Goal: Transaction & Acquisition: Purchase product/service

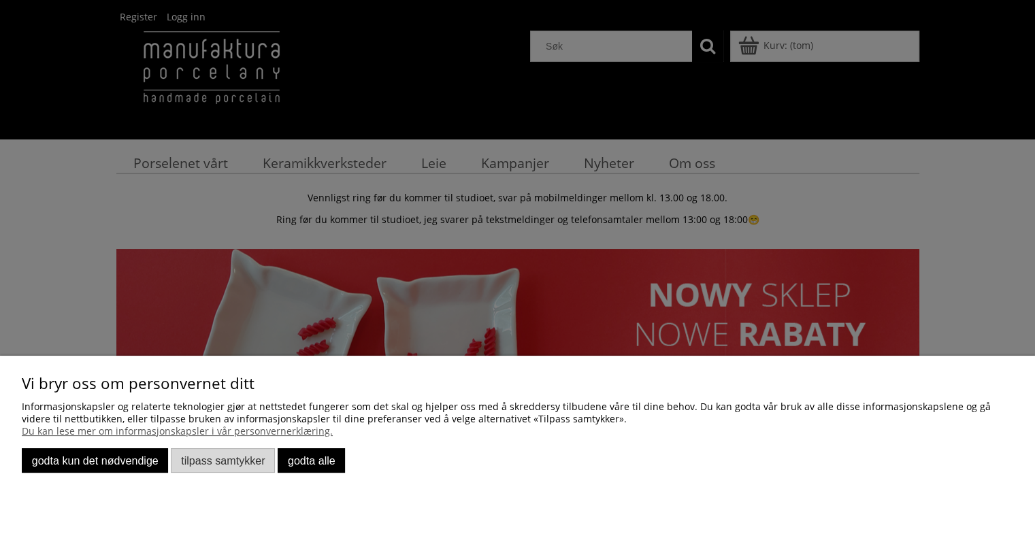
click at [114, 461] on font "Godta kun det nødvendige" at bounding box center [95, 461] width 127 height 12
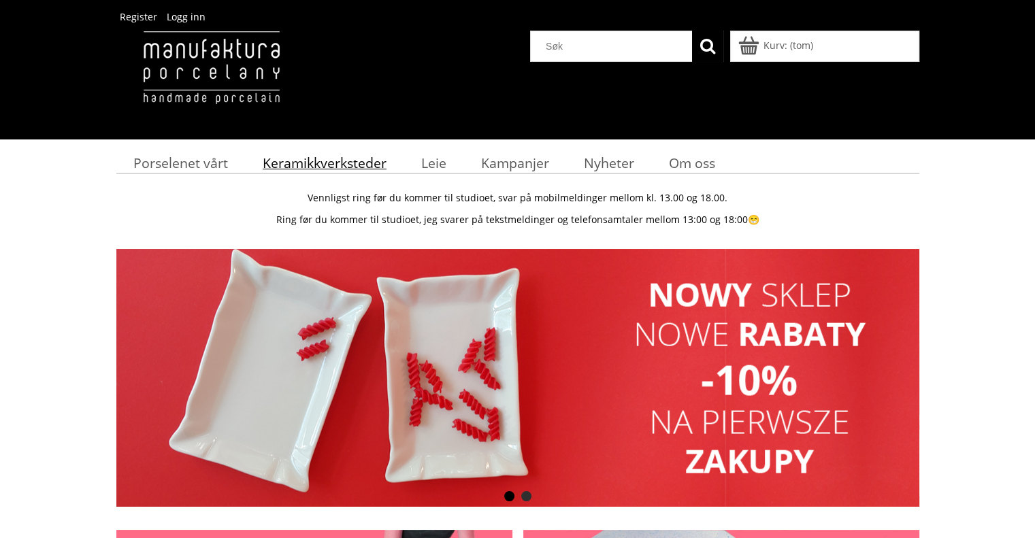
drag, startPoint x: 323, startPoint y: 160, endPoint x: 331, endPoint y: 167, distance: 10.6
click at [323, 160] on font "Keramikkverksteder" at bounding box center [325, 163] width 124 height 18
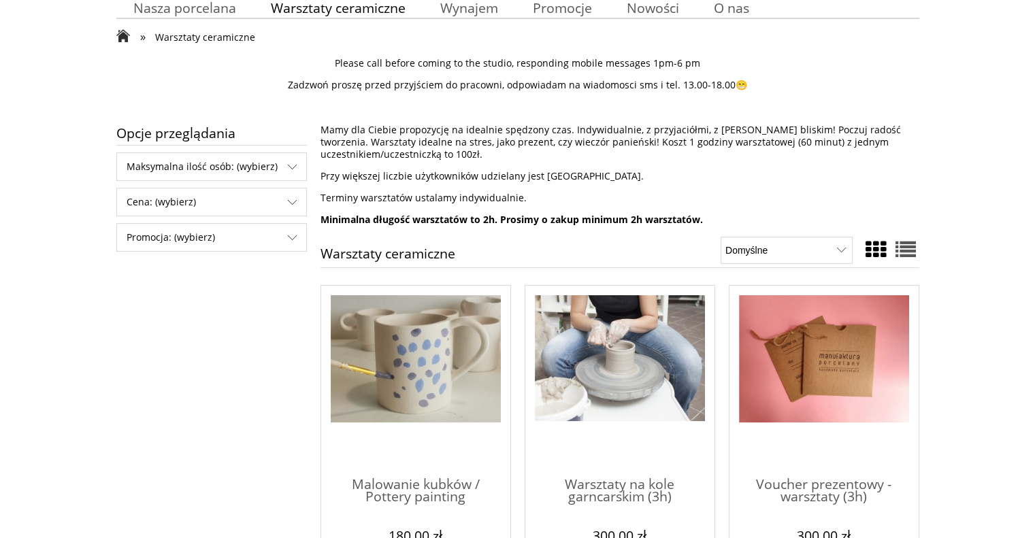
scroll to position [272, 0]
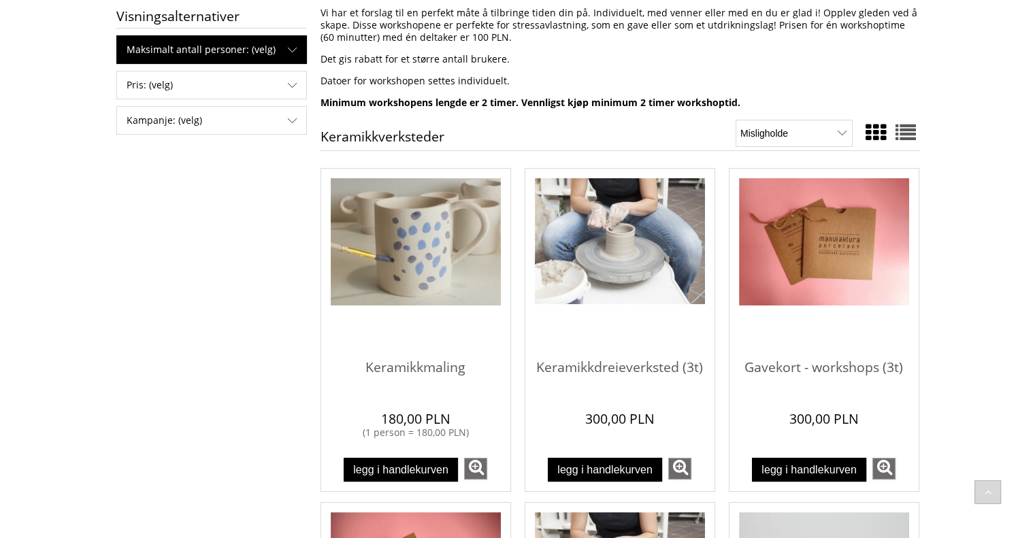
click at [248, 54] on font "Maksimalt antall personer: (velg)" at bounding box center [201, 49] width 149 height 13
click at [293, 54] on span "Maksimalt antall personer: (velg)" at bounding box center [211, 49] width 189 height 27
click at [193, 83] on font "opptil 2 personer" at bounding box center [174, 79] width 79 height 13
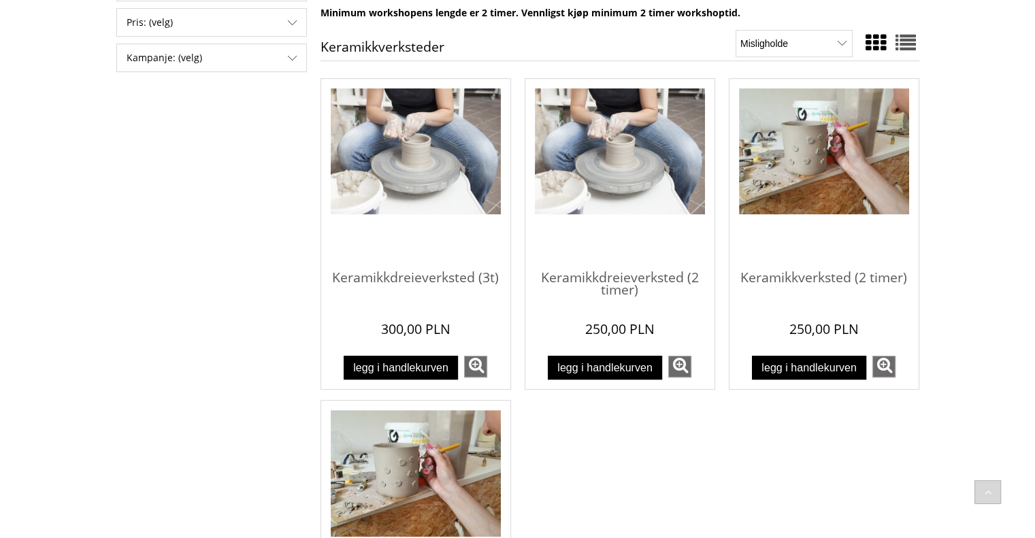
scroll to position [340, 0]
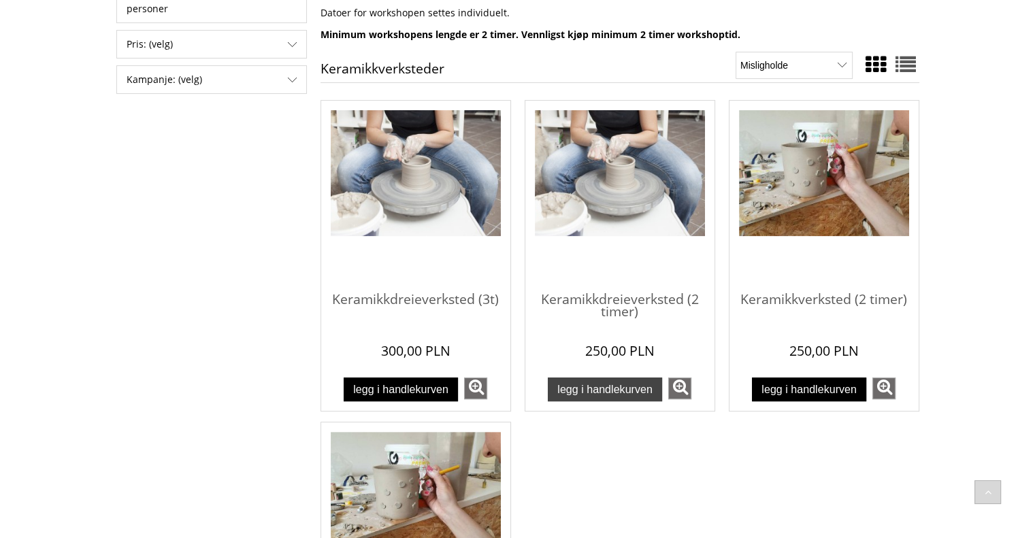
click at [599, 391] on font "Legg i handlekurven" at bounding box center [604, 389] width 95 height 12
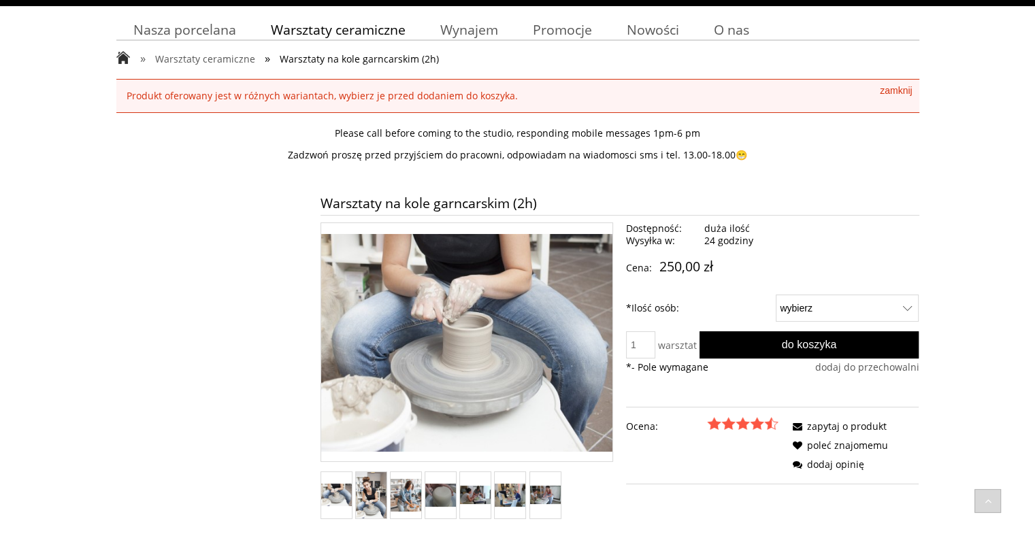
scroll to position [136, 0]
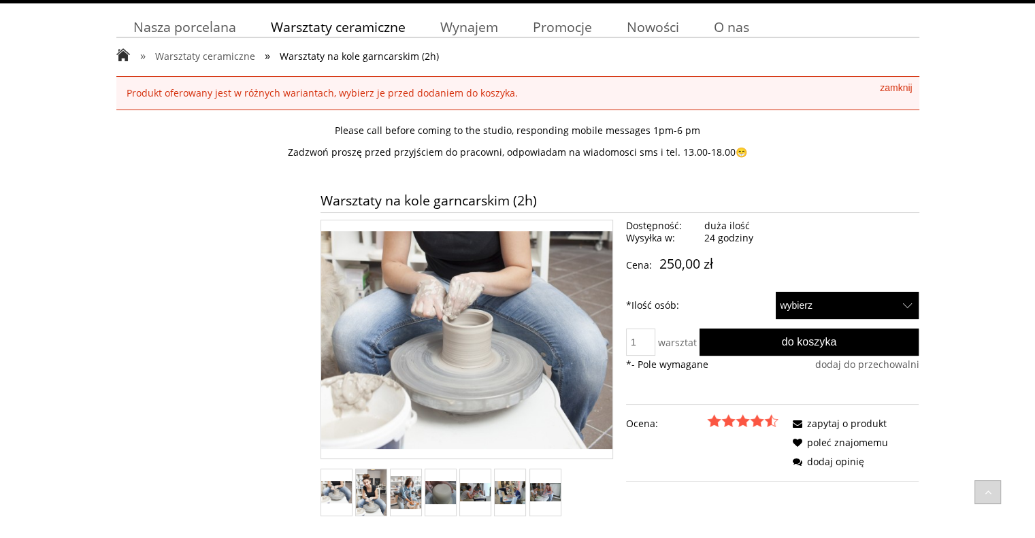
click at [836, 299] on select "wybierz 1 2" at bounding box center [848, 305] width 144 height 27
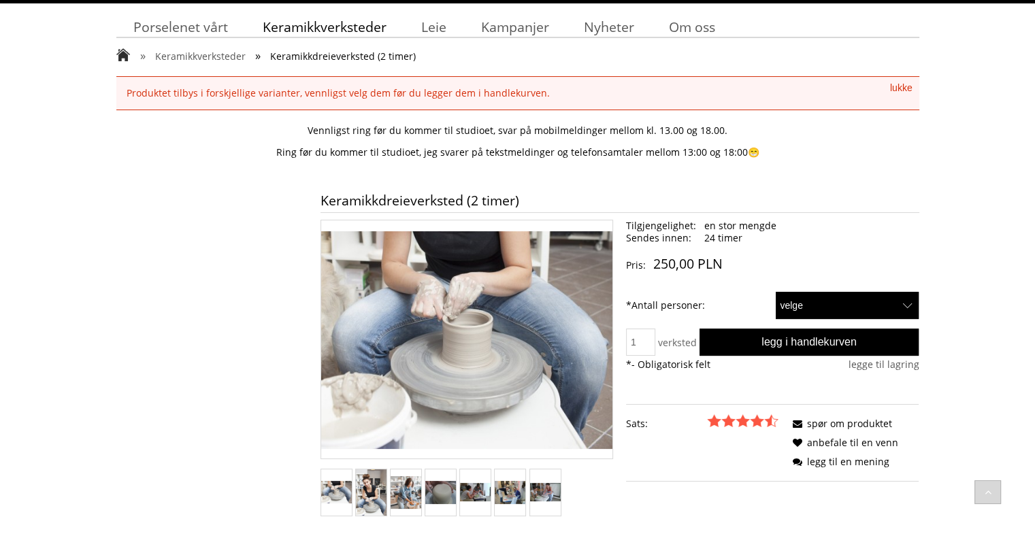
click at [816, 310] on select "velge 1 2" at bounding box center [848, 305] width 144 height 27
select select "51"
click at [776, 292] on select "velge 1 2" at bounding box center [848, 305] width 144 height 27
click at [647, 343] on input "1" at bounding box center [640, 342] width 29 height 27
click at [731, 368] on div "* - Obligatorisk felt" at bounding box center [772, 365] width 293 height 12
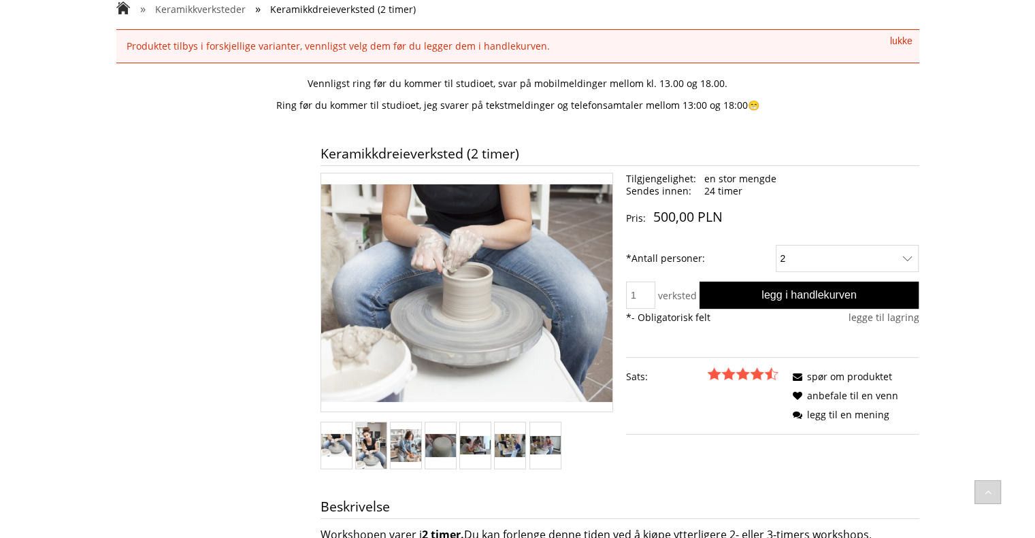
scroll to position [204, 0]
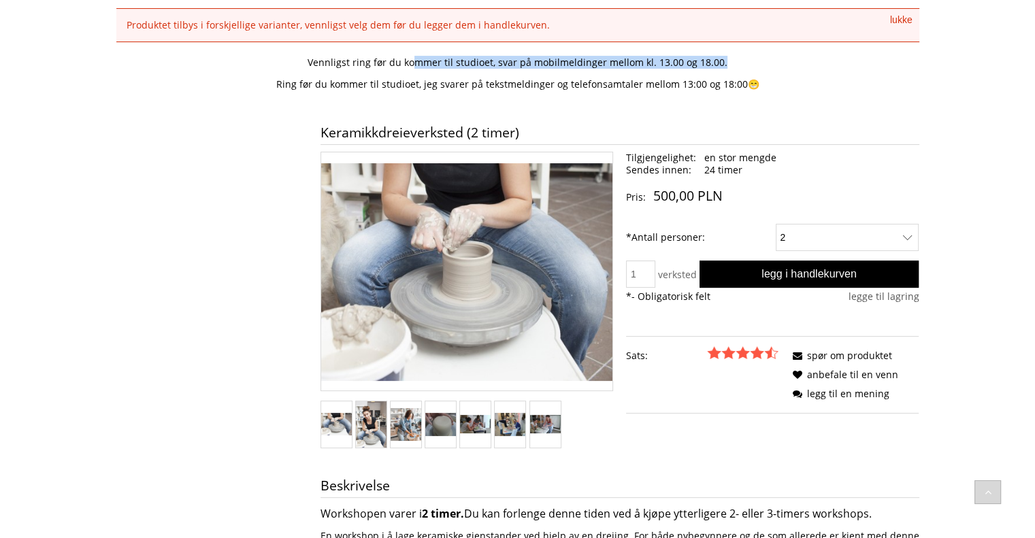
drag, startPoint x: 417, startPoint y: 64, endPoint x: 728, endPoint y: 65, distance: 310.4
click at [728, 65] on p "Vennligst ring før du kommer til studioet, svar på mobilmeldinger mellom kl. 13…" at bounding box center [517, 62] width 803 height 12
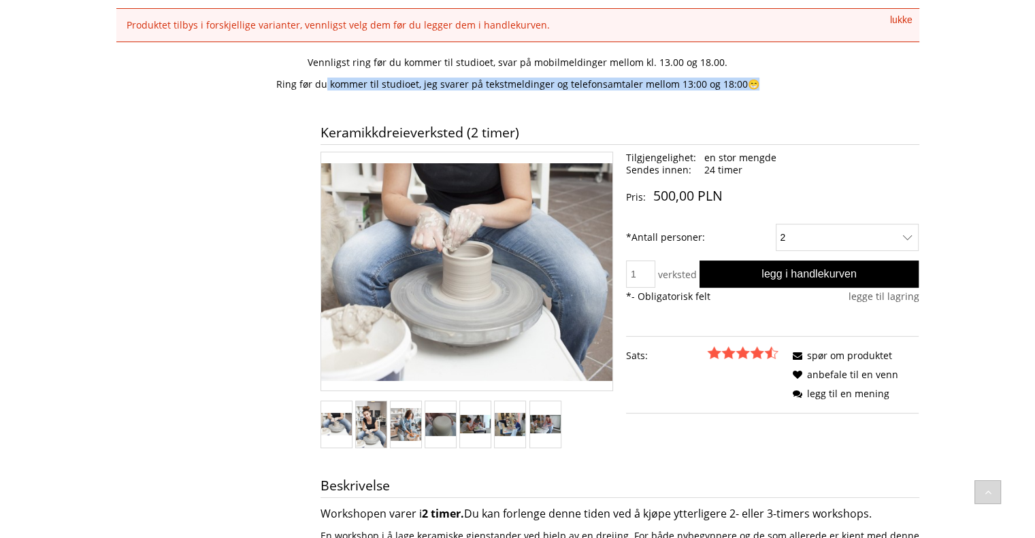
drag, startPoint x: 329, startPoint y: 83, endPoint x: 767, endPoint y: 84, distance: 438.3
click at [767, 84] on p "Ring før du kommer til studioet, jeg svarer på tekstmeldinger og telefonsamtale…" at bounding box center [517, 84] width 803 height 12
click at [764, 101] on div "Vennligst ring før du kommer til studioet, svar på mobilmeldinger mellom kl. 13…" at bounding box center [517, 80] width 803 height 67
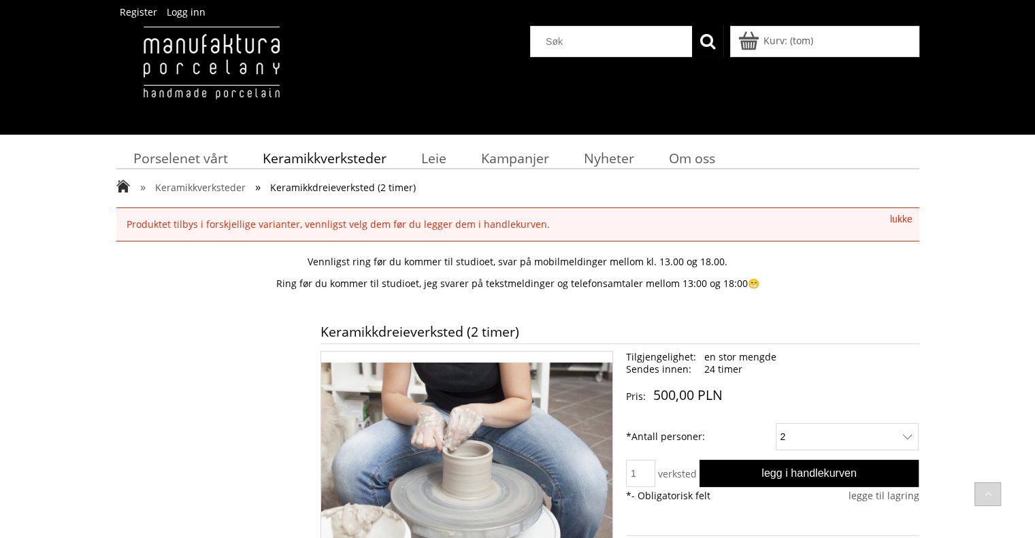
scroll to position [0, 0]
